Goal: Information Seeking & Learning: Learn about a topic

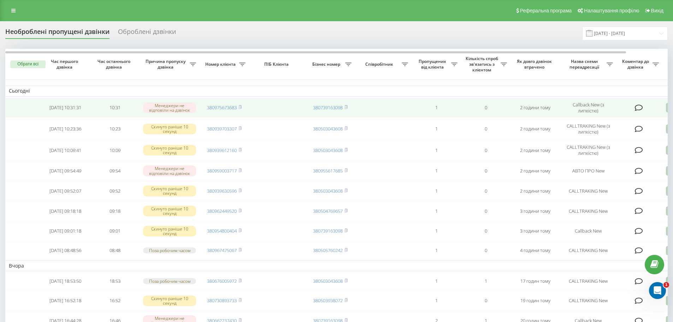
click at [637, 108] on icon at bounding box center [639, 107] width 8 height 7
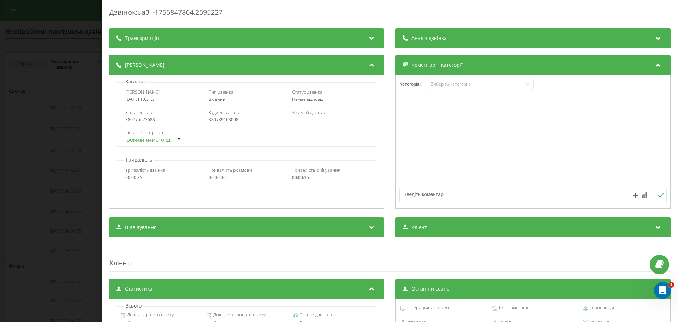
click at [144, 139] on link "fix-parts.in.ua/mazda-cx..." at bounding box center [148, 140] width 47 height 5
click at [43, 131] on div "Дзвінок : ua3_-1755847864.2595227 Транскрипція Для AI-аналізу майбутніх дзвінкі…" at bounding box center [339, 161] width 678 height 322
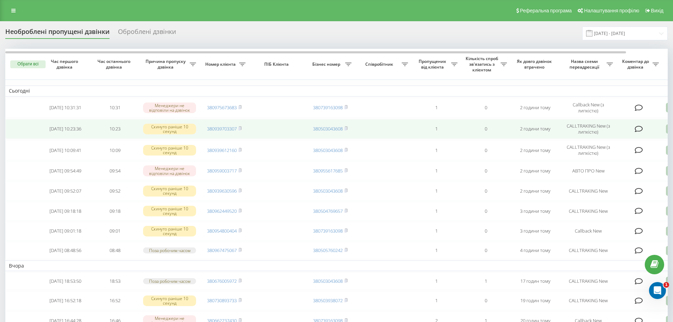
click at [631, 127] on td at bounding box center [639, 129] width 46 height 20
click at [636, 129] on icon at bounding box center [639, 128] width 8 height 7
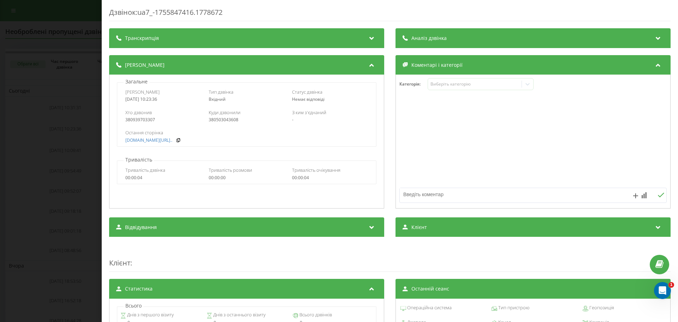
click at [87, 144] on div "Дзвінок : ua7_-1755847416.1778672 Транскрипція Для AI-аналізу майбутніх дзвінкі…" at bounding box center [339, 161] width 678 height 322
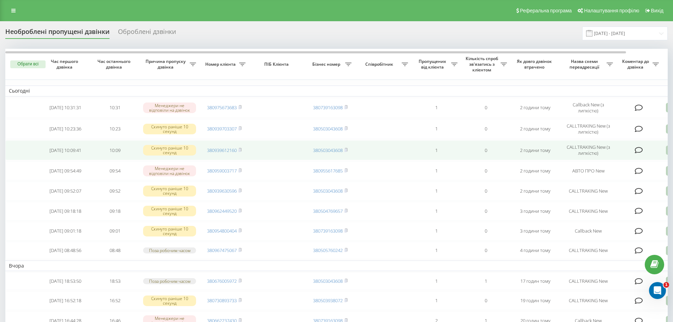
click at [640, 149] on icon at bounding box center [639, 150] width 8 height 7
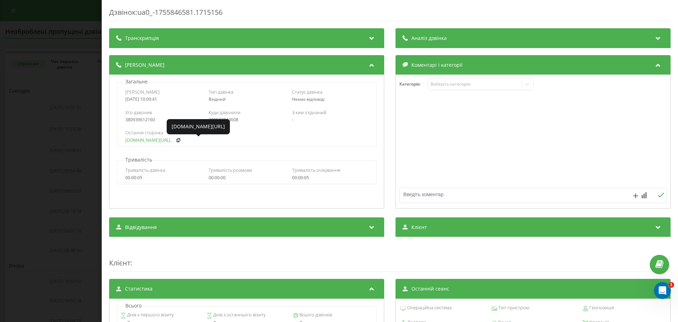
click at [150, 142] on link "fix-parts.in.ua/bamper-p..." at bounding box center [148, 140] width 47 height 5
click at [90, 179] on div "Дзвінок : ua0_-1755846581.1715156 Транскрипція Для AI-аналізу майбутніх дзвінкі…" at bounding box center [339, 161] width 678 height 322
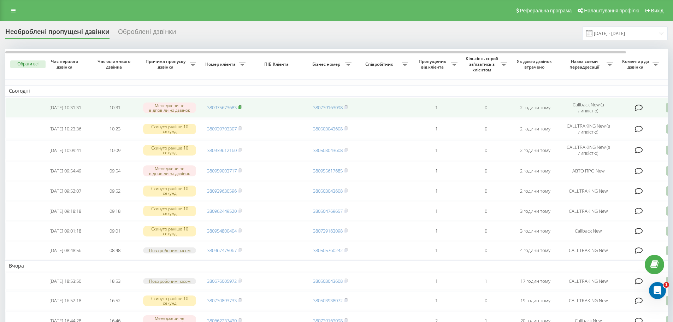
click at [241, 106] on icon at bounding box center [239, 107] width 3 height 4
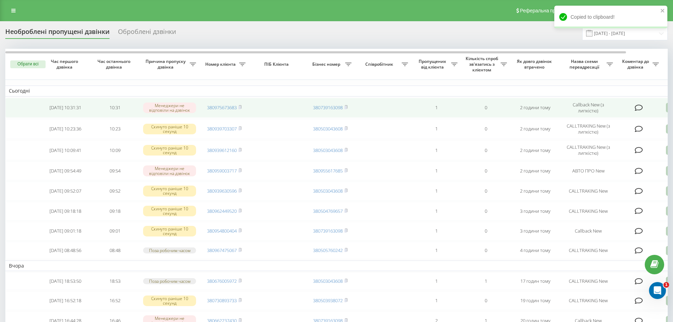
click at [639, 108] on icon at bounding box center [639, 107] width 8 height 7
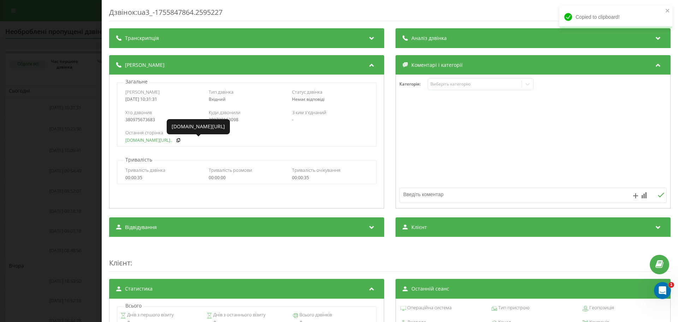
click at [141, 142] on link "fix-parts.in.ua/mazda-cx..." at bounding box center [148, 140] width 47 height 5
